Goal: Information Seeking & Learning: Understand process/instructions

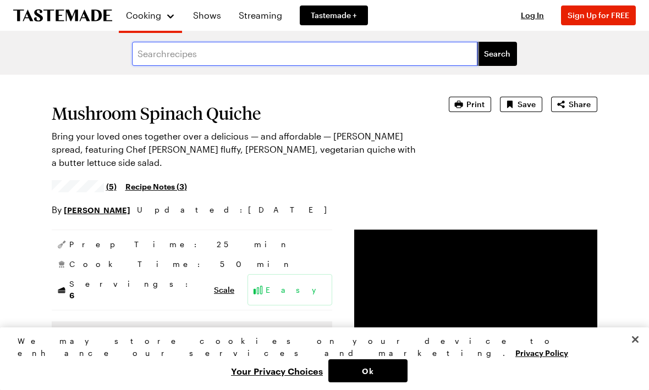
click at [153, 54] on input "text" at bounding box center [304, 54] width 345 height 24
type input "Detroit pizza"
click at [497, 54] on button "Search" at bounding box center [497, 54] width 40 height 24
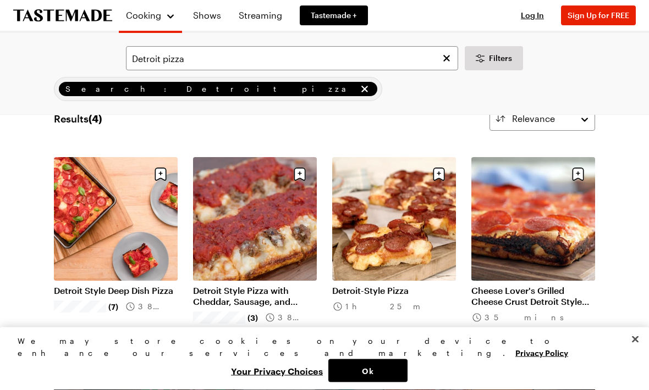
scroll to position [35, 0]
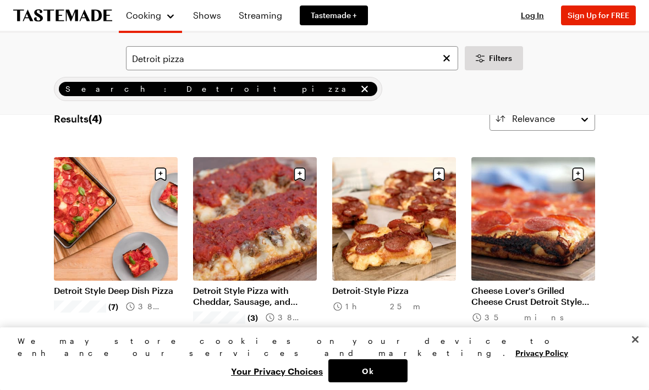
click at [82, 296] on link "Detroit Style Deep Dish Pizza" at bounding box center [116, 290] width 124 height 11
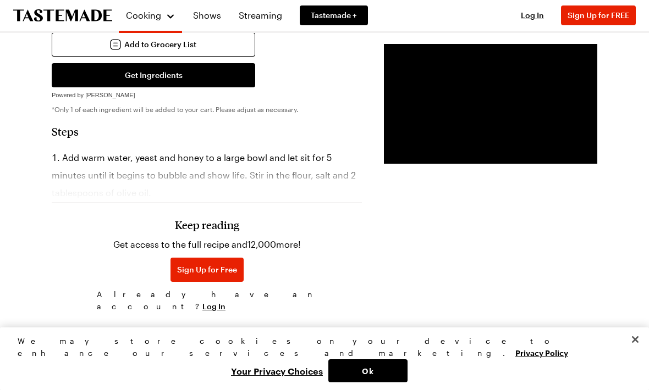
scroll to position [702, 0]
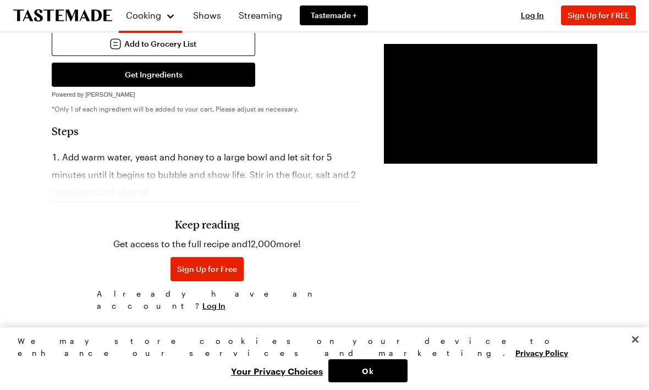
click at [186, 275] on span "Sign Up for Free" at bounding box center [207, 269] width 60 height 11
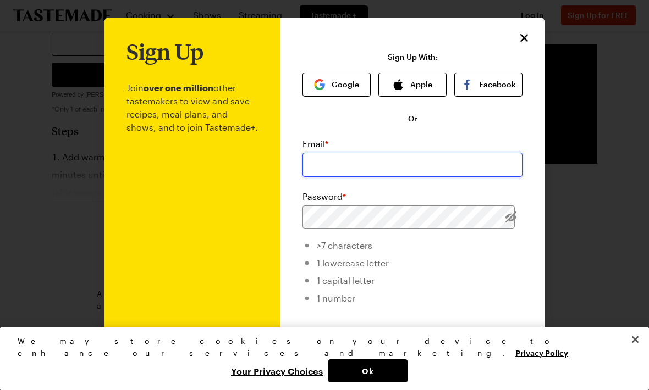
click at [339, 164] on input "email" at bounding box center [412, 165] width 220 height 24
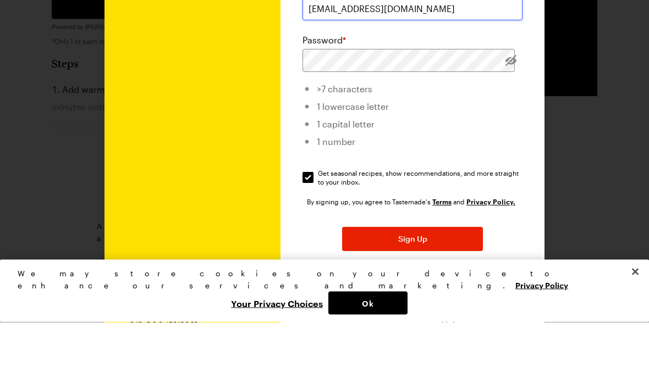
scroll to position [87, 0]
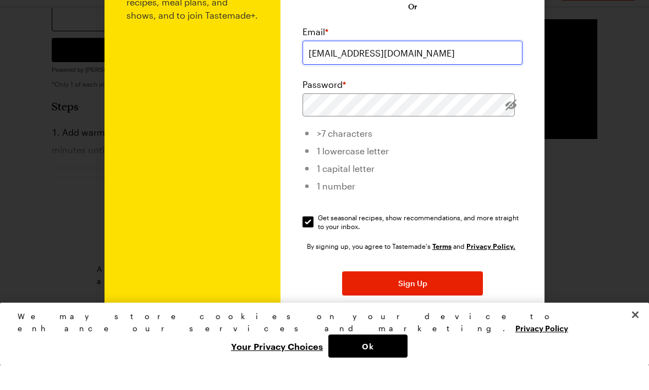
type input "[EMAIL_ADDRESS][DOMAIN_NAME]"
click at [460, 183] on li "1 capital letter" at bounding box center [412, 192] width 220 height 18
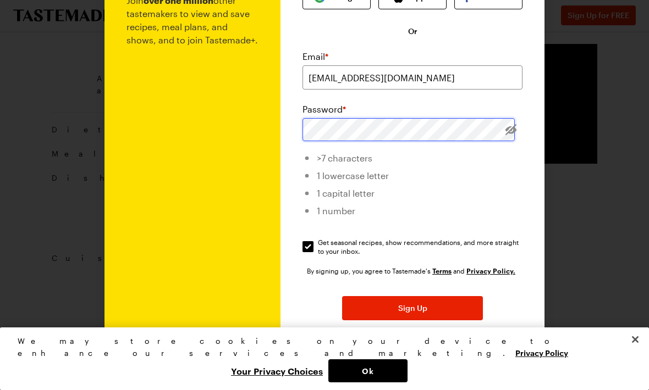
scroll to position [925, 0]
click at [421, 312] on span "Sign Up" at bounding box center [412, 308] width 29 height 11
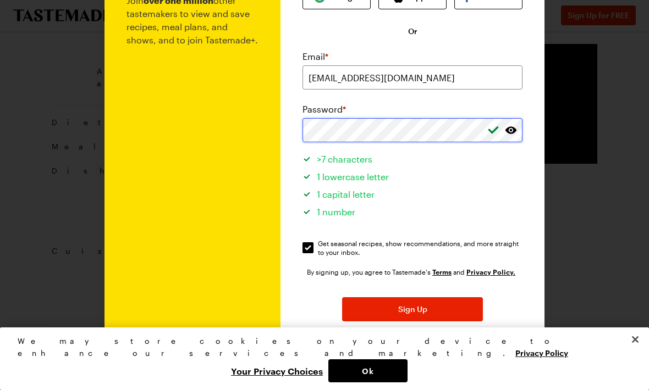
click at [412, 310] on button "Sign Up" at bounding box center [412, 309] width 141 height 24
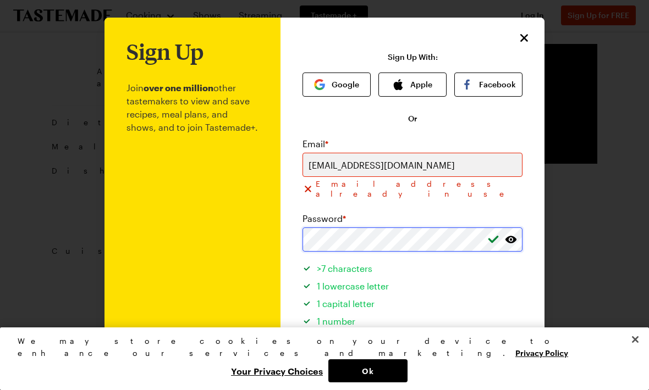
scroll to position [0, 0]
click at [523, 40] on icon "Close" at bounding box center [524, 38] width 8 height 8
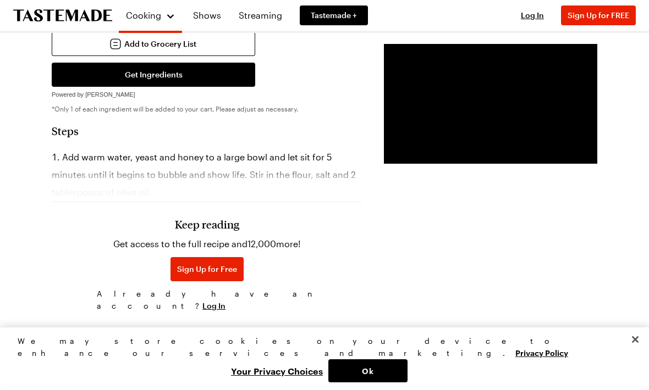
click at [225, 309] on span "Log In" at bounding box center [213, 306] width 23 height 11
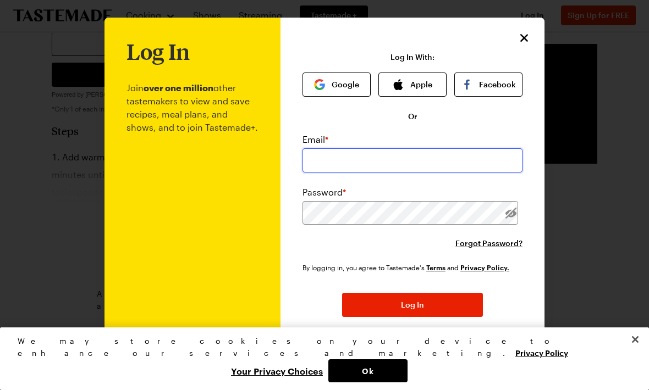
click at [339, 159] on input "email" at bounding box center [412, 160] width 220 height 24
type input "[EMAIL_ADDRESS][DOMAIN_NAME]"
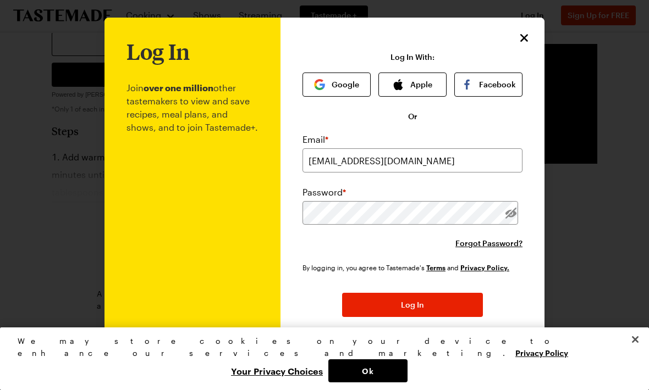
click at [412, 306] on button "Log In" at bounding box center [412, 305] width 141 height 24
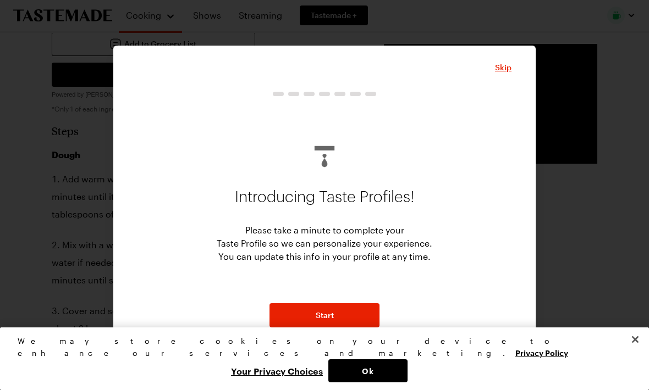
click at [354, 328] on button "Start" at bounding box center [324, 315] width 110 height 24
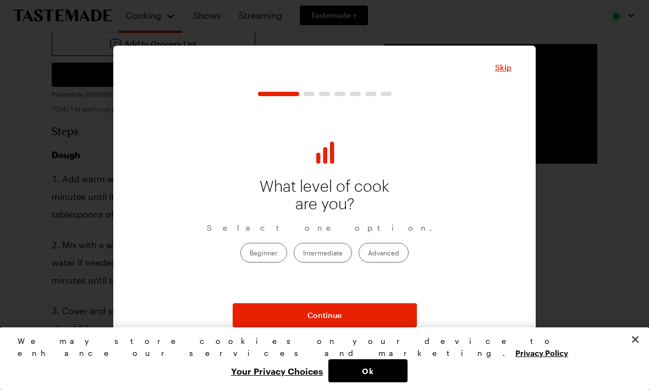
click at [503, 73] on span "Skip" at bounding box center [503, 67] width 16 height 11
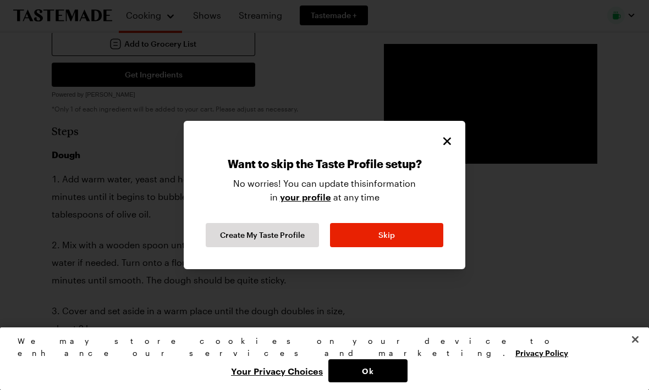
click at [453, 148] on icon "Close" at bounding box center [446, 141] width 13 height 13
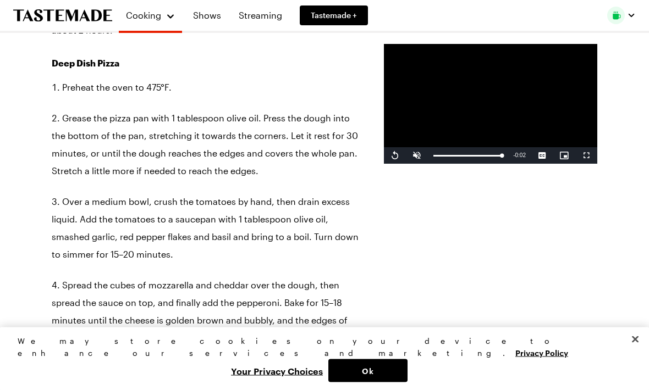
scroll to position [1001, 0]
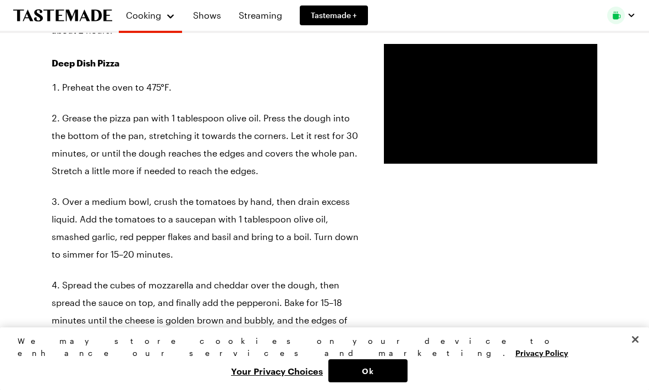
click at [300, 243] on li "Over a medium bowl, crush the tomatoes by hand, then drain excess liquid. Add t…" at bounding box center [207, 228] width 310 height 70
click at [320, 253] on div "Prep Time: 20 min Cook Time: 18 min Servings: 5 Scale Hard Units: Imperial Impe…" at bounding box center [324, 221] width 545 height 1912
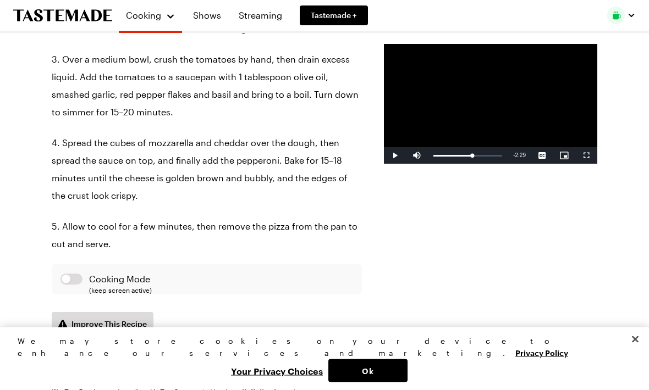
scroll to position [1143, 0]
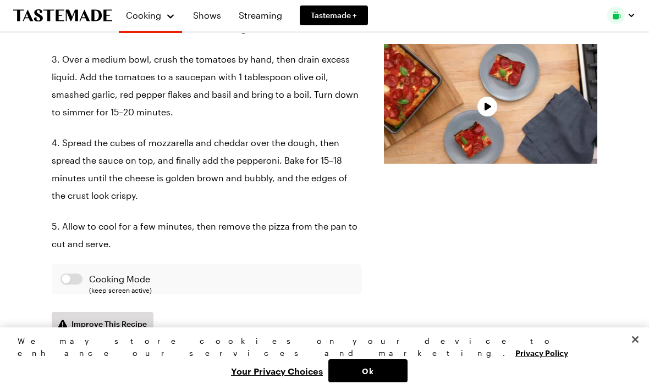
type textarea "x"
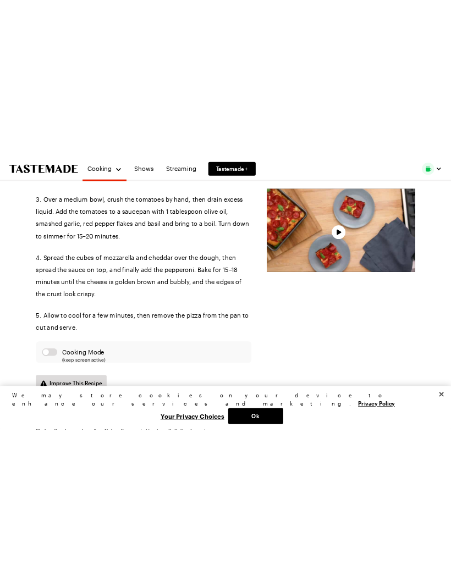
scroll to position [1073, 0]
